Goal: Task Accomplishment & Management: Complete application form

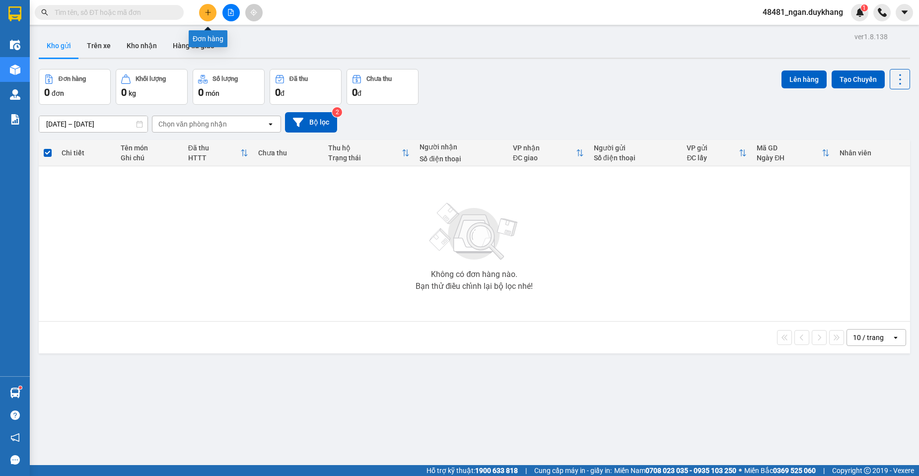
click at [208, 17] on button at bounding box center [207, 12] width 17 height 17
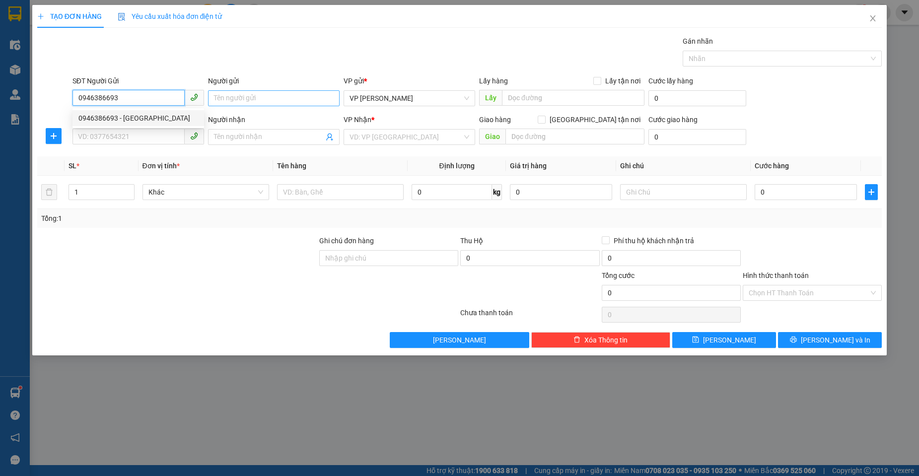
type input "0946386693"
click at [224, 102] on input "Người gửi" at bounding box center [274, 98] width 132 height 16
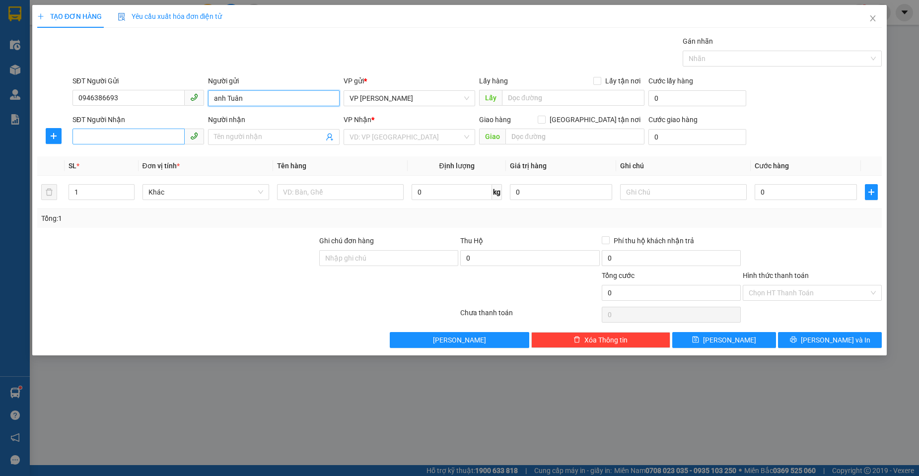
type input "anh Tuân"
click at [162, 142] on input "SĐT Người Nhận" at bounding box center [129, 137] width 112 height 16
type input "0977378883"
click at [186, 153] on div "0977378883 - TUÂN" at bounding box center [138, 156] width 120 height 11
type input "TUÂN"
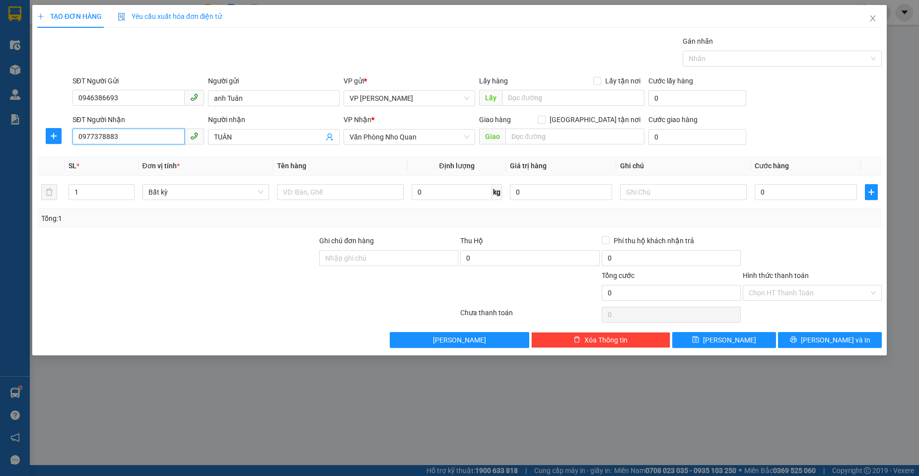
type input "0977378883"
drag, startPoint x: 228, startPoint y: 211, endPoint x: 227, endPoint y: 194, distance: 16.9
click at [228, 202] on div "SL * Đơn vị tính * Tên hàng Định lượng Giá trị hàng Ghi chú Cước hàng 1 Bất kỳ …" at bounding box center [459, 192] width 845 height 72
drag, startPoint x: 248, startPoint y: 99, endPoint x: 200, endPoint y: 116, distance: 50.6
click at [200, 116] on form "SĐT Người Gửi 0946386693 Người gửi anh Tuân anh Tuân VP gửi * VP [PERSON_NAME] …" at bounding box center [459, 111] width 845 height 73
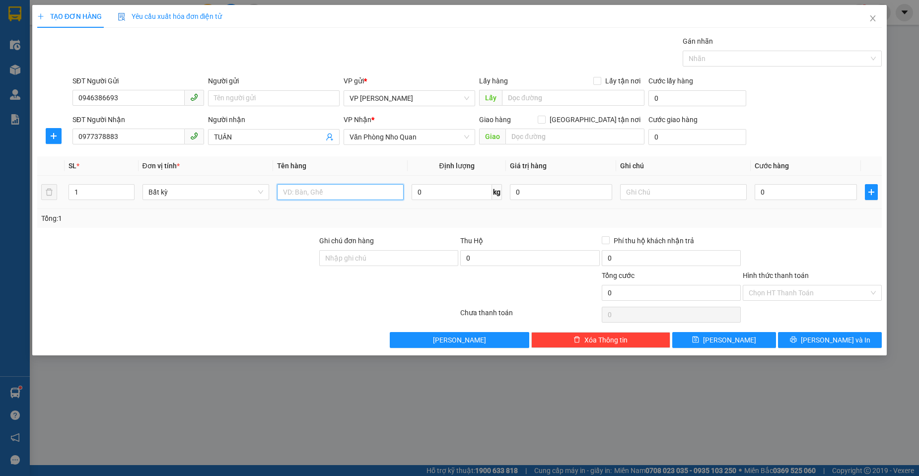
click at [313, 194] on input "text" at bounding box center [340, 192] width 127 height 16
click at [340, 174] on th "Tên hàng" at bounding box center [340, 165] width 135 height 19
click at [340, 186] on input "text" at bounding box center [340, 192] width 127 height 16
type input "1 thùng biến áp"
click at [815, 191] on input "0" at bounding box center [806, 192] width 102 height 16
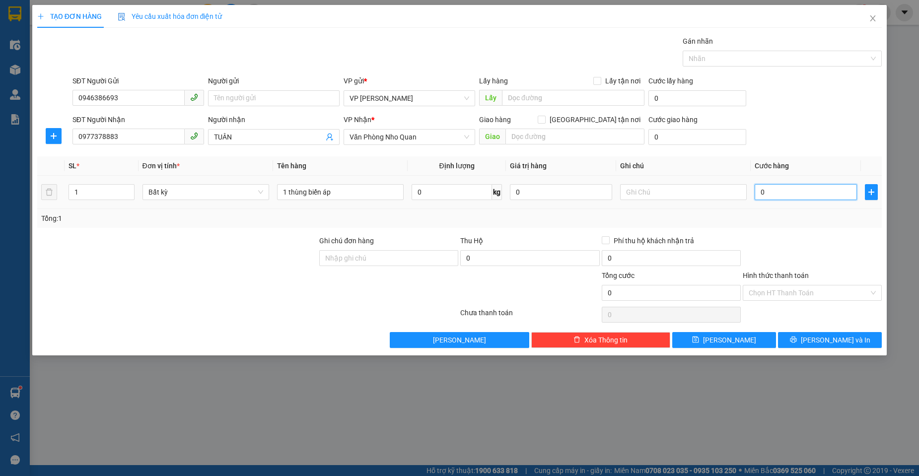
type input "7"
type input "70"
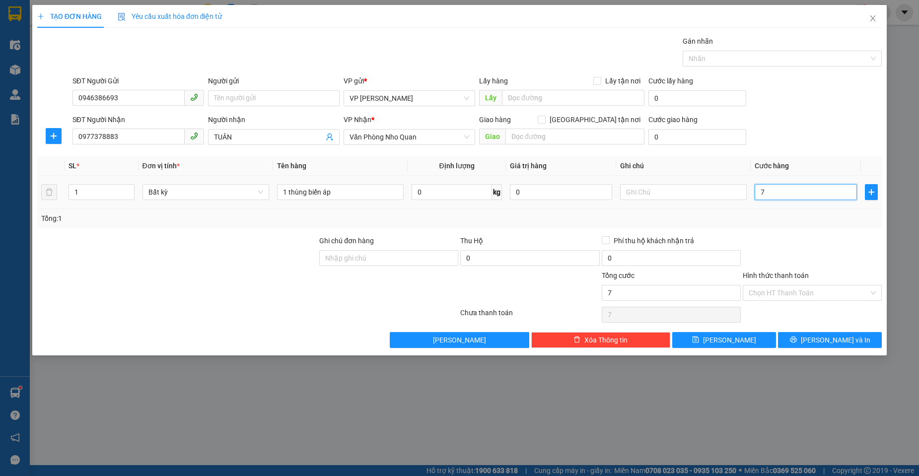
type input "70"
type input "70.000"
click at [812, 212] on div "Tổng: 1" at bounding box center [459, 218] width 845 height 19
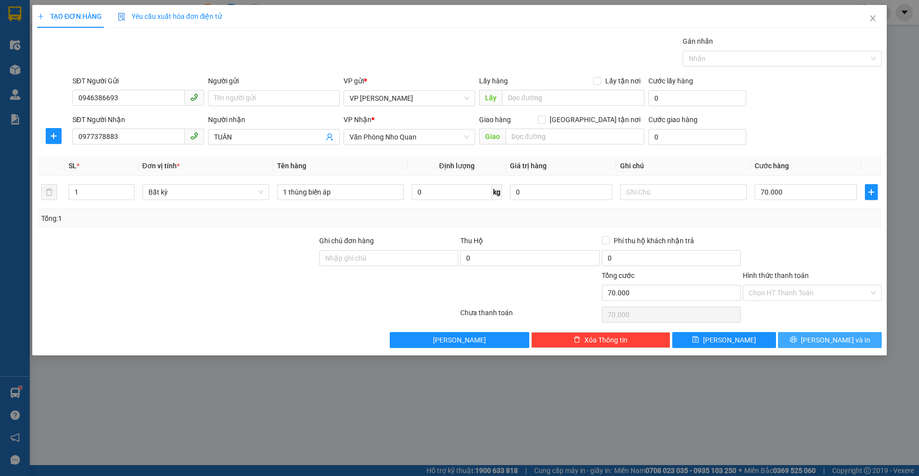
click at [845, 337] on span "[PERSON_NAME] và In" at bounding box center [836, 340] width 70 height 11
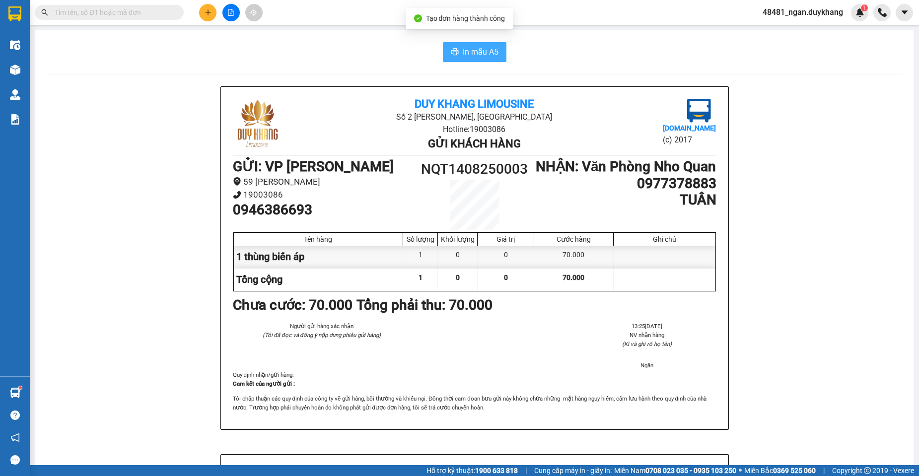
click at [473, 56] on span "In mẫu A5" at bounding box center [481, 52] width 36 height 12
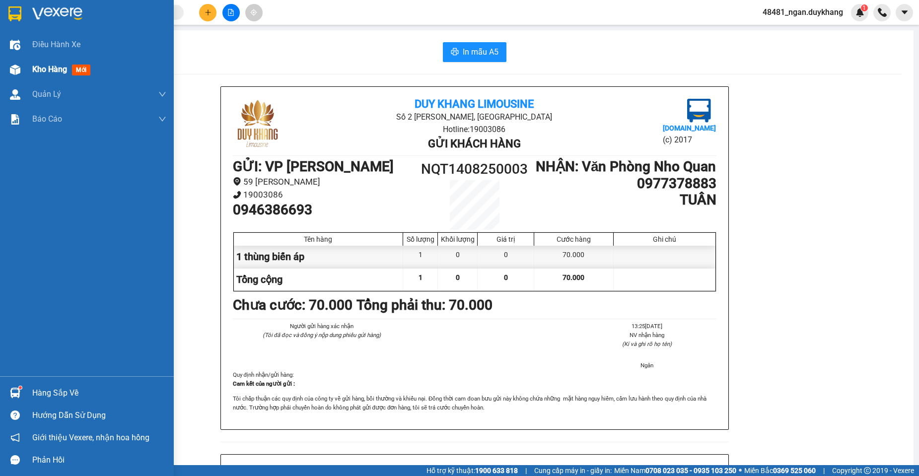
click at [40, 68] on span "Kho hàng" at bounding box center [49, 69] width 35 height 9
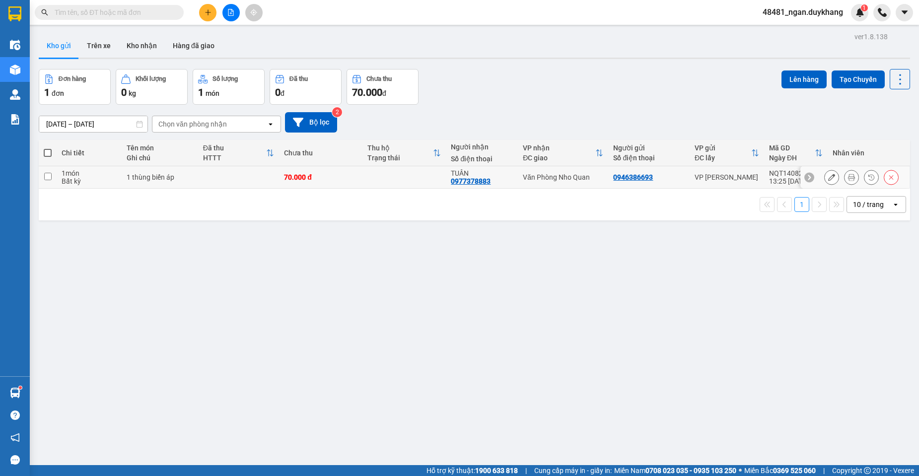
click at [50, 175] on input "checkbox" at bounding box center [47, 176] width 7 height 7
checkbox input "true"
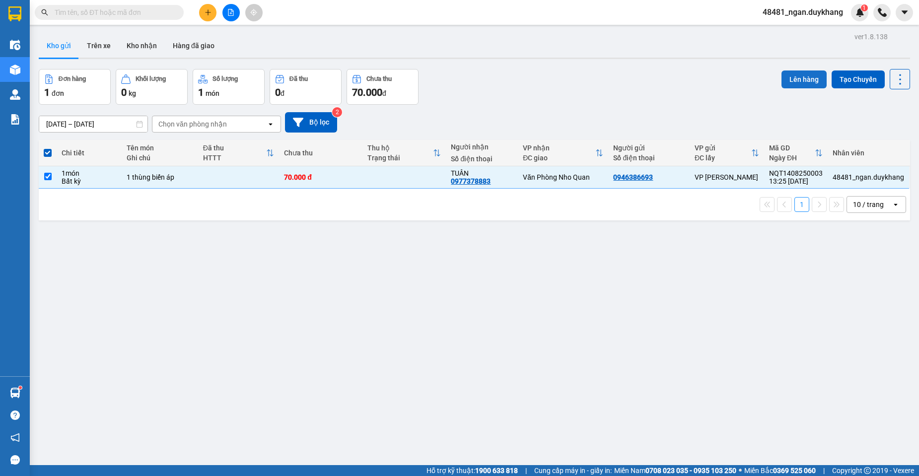
click at [792, 74] on button "Lên hàng" at bounding box center [804, 80] width 45 height 18
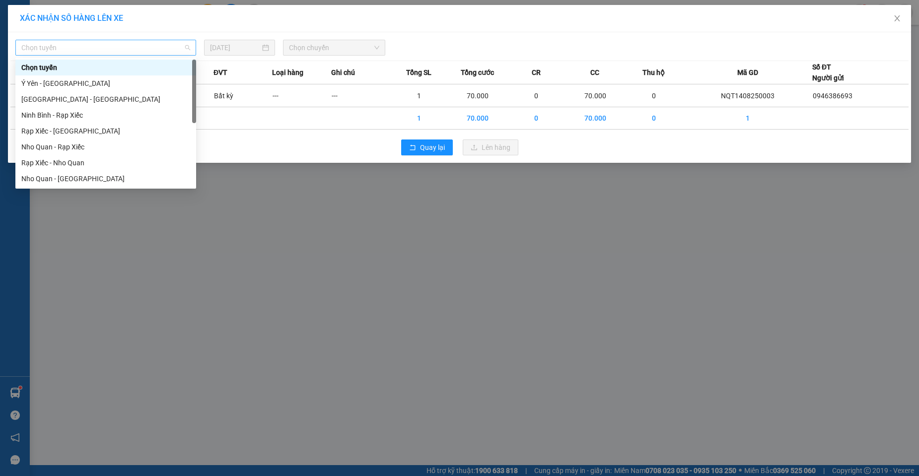
drag, startPoint x: 170, startPoint y: 48, endPoint x: 138, endPoint y: 74, distance: 42.0
click at [169, 48] on span "Chọn tuyến" at bounding box center [105, 47] width 169 height 15
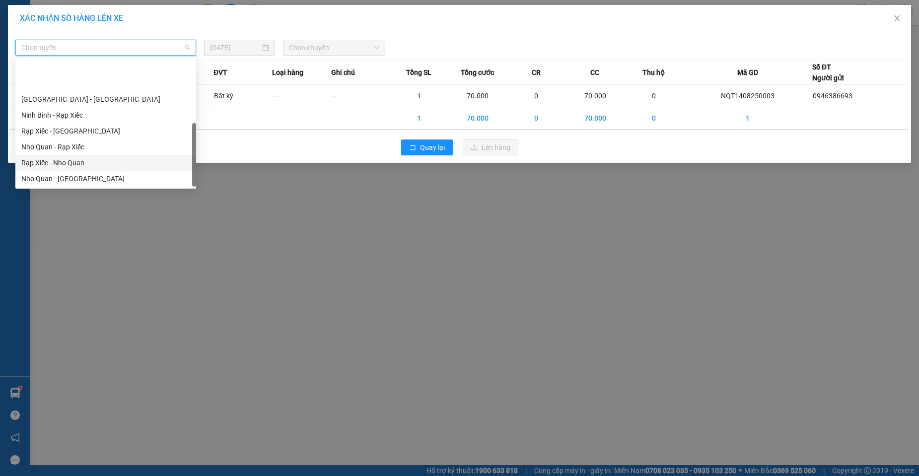
scroll to position [48, 0]
click at [79, 178] on div "[GEOGRAPHIC_DATA] - Nho Quan" at bounding box center [105, 178] width 169 height 11
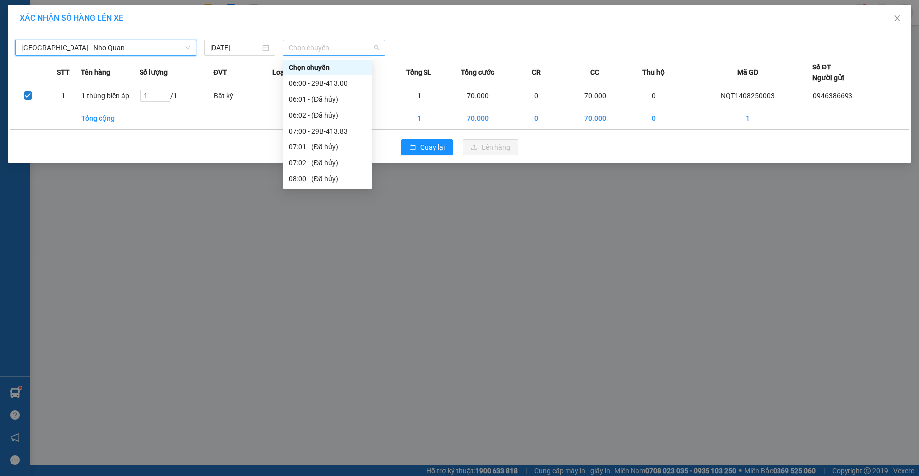
click at [312, 48] on span "Chọn chuyến" at bounding box center [334, 47] width 90 height 15
click at [342, 116] on div "15:00 - 29H-984.74" at bounding box center [327, 115] width 77 height 11
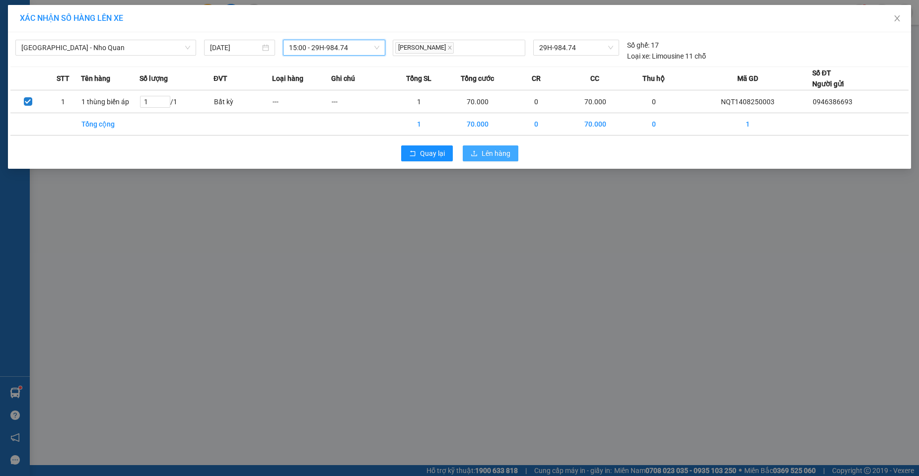
click at [491, 153] on span "Lên hàng" at bounding box center [496, 153] width 29 height 11
